Goal: Transaction & Acquisition: Purchase product/service

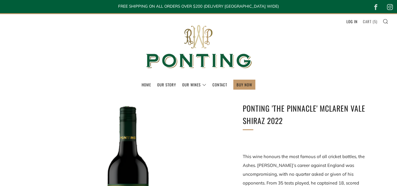
click at [372, 22] on link "Cart ( 5 )" at bounding box center [370, 21] width 14 height 9
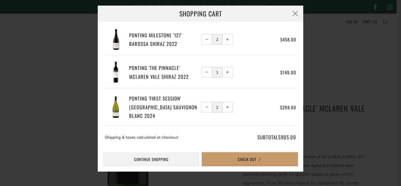
click at [209, 40] on button "− Reduce item quantity by one" at bounding box center [207, 39] width 11 height 11
click at [206, 39] on span "−" at bounding box center [207, 39] width 3 height 3
click at [207, 73] on span "−" at bounding box center [207, 72] width 3 height 3
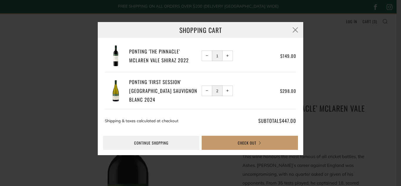
click at [206, 109] on div "Ponting 'First Session' Adelaide Hills Sauvignon Blanc 2024 − Reduce item quant…" at bounding box center [201, 94] width 192 height 32
click at [206, 93] on button "− Reduce item quantity by one" at bounding box center [207, 90] width 11 height 11
click at [296, 32] on button "button" at bounding box center [296, 30] width 16 height 16
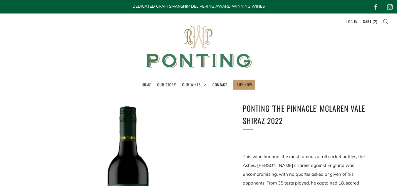
click at [179, 52] on img at bounding box center [199, 47] width 118 height 66
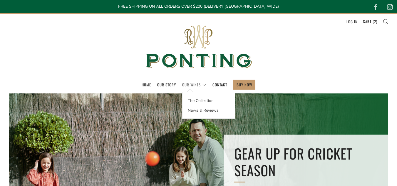
click at [192, 83] on link "Our Wines" at bounding box center [194, 84] width 24 height 9
